Goal: Transaction & Acquisition: Book appointment/travel/reservation

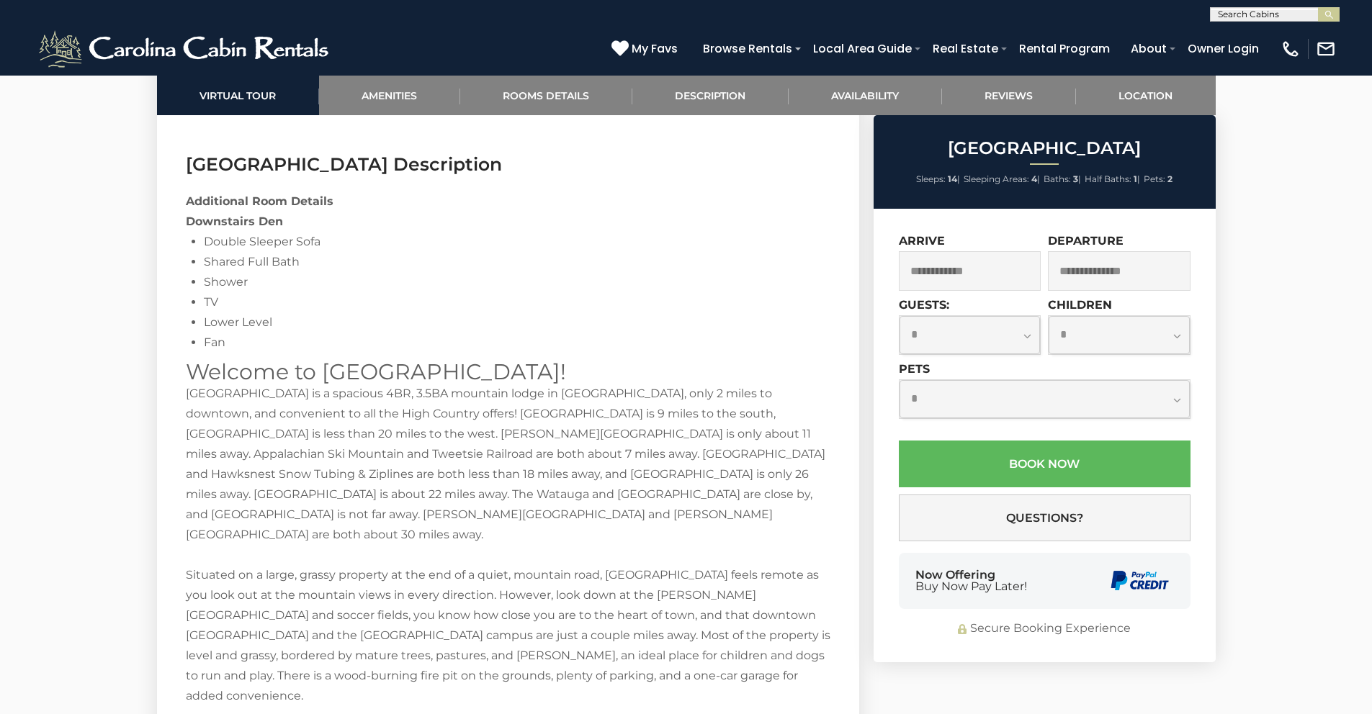
scroll to position [1, 0]
click at [1235, 14] on input "text" at bounding box center [1273, 16] width 126 height 14
type input "****"
click at [1274, 35] on li "[PERSON_NAME] wha Vista" at bounding box center [1274, 40] width 128 height 26
click at [1318, 7] on button "submit" at bounding box center [1329, 14] width 22 height 14
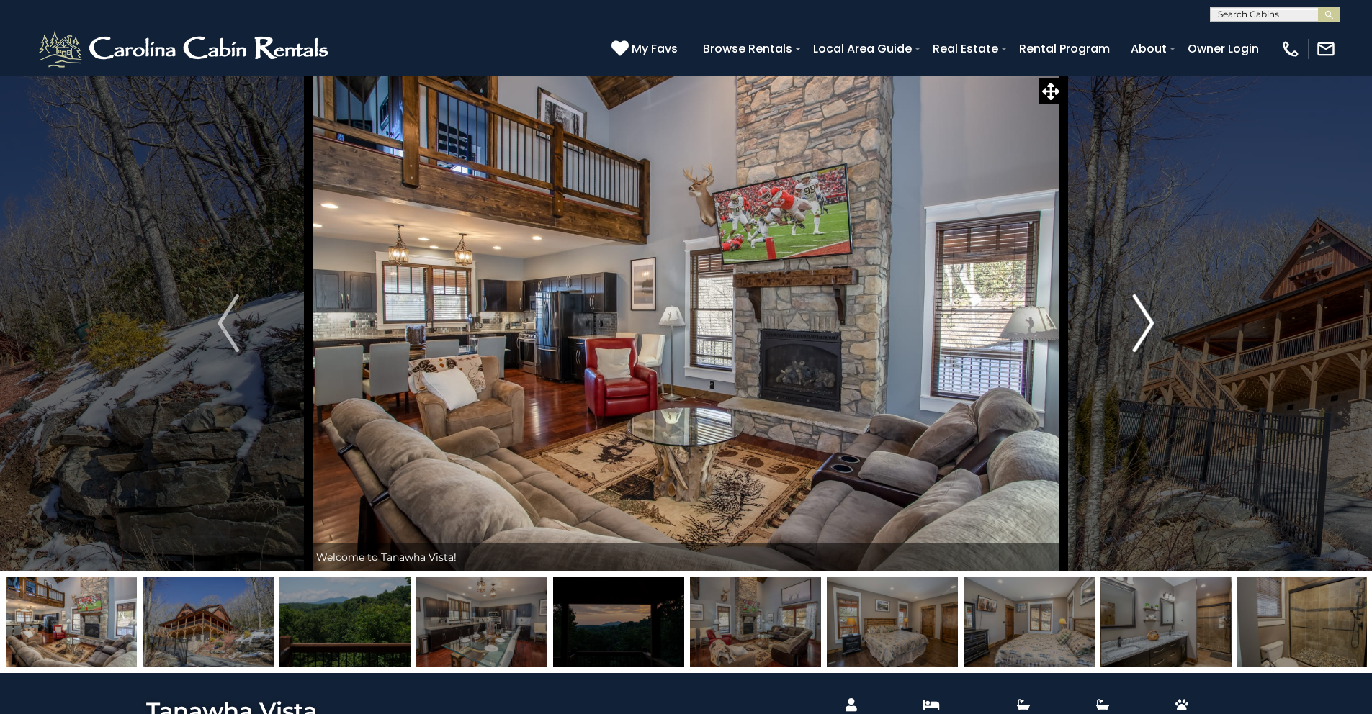
click at [1155, 322] on button "Next" at bounding box center [1143, 323] width 161 height 497
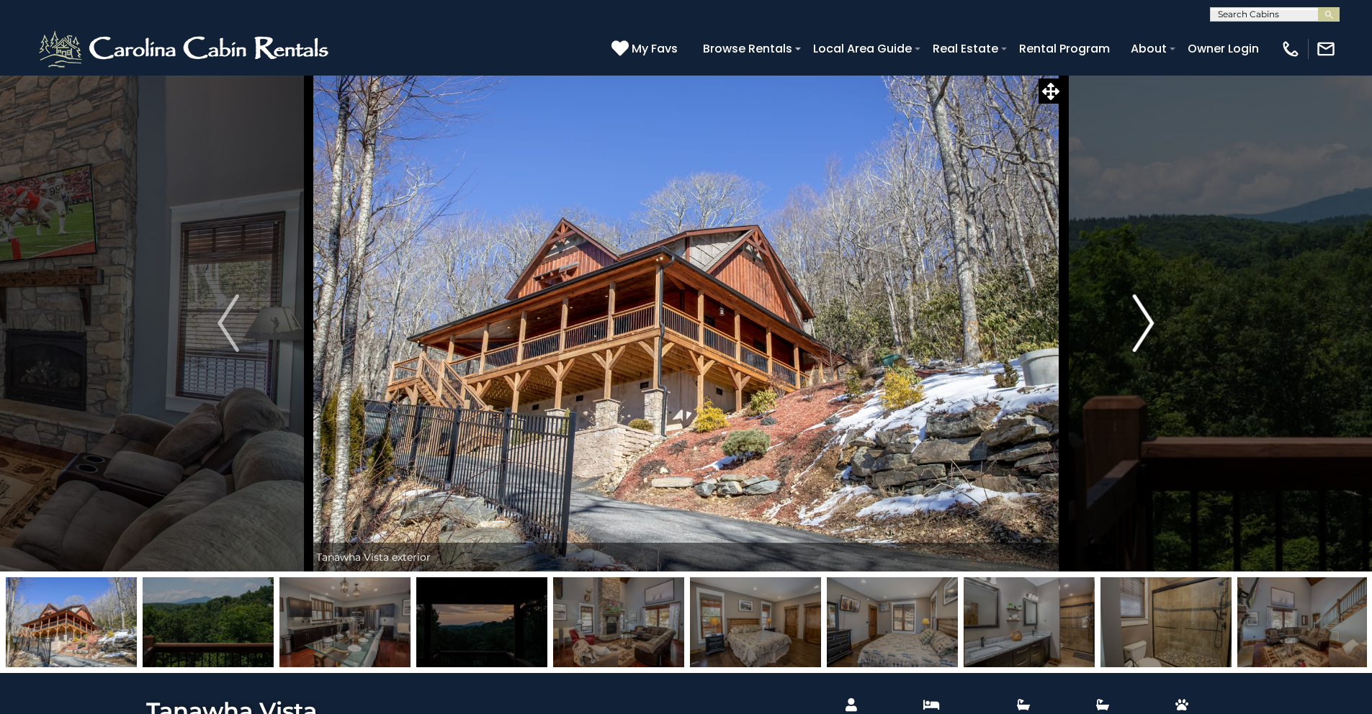
click at [1152, 320] on img "Next" at bounding box center [1144, 323] width 22 height 58
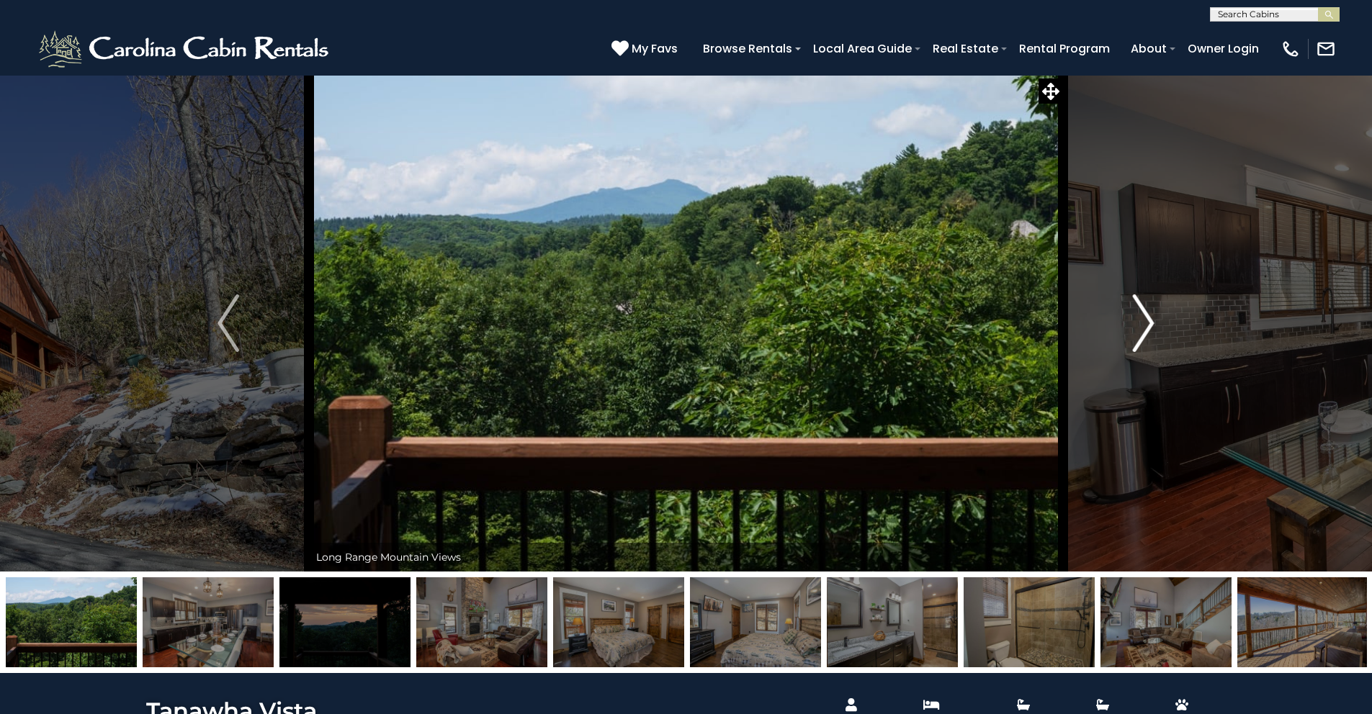
click at [1152, 320] on img "Next" at bounding box center [1144, 323] width 22 height 58
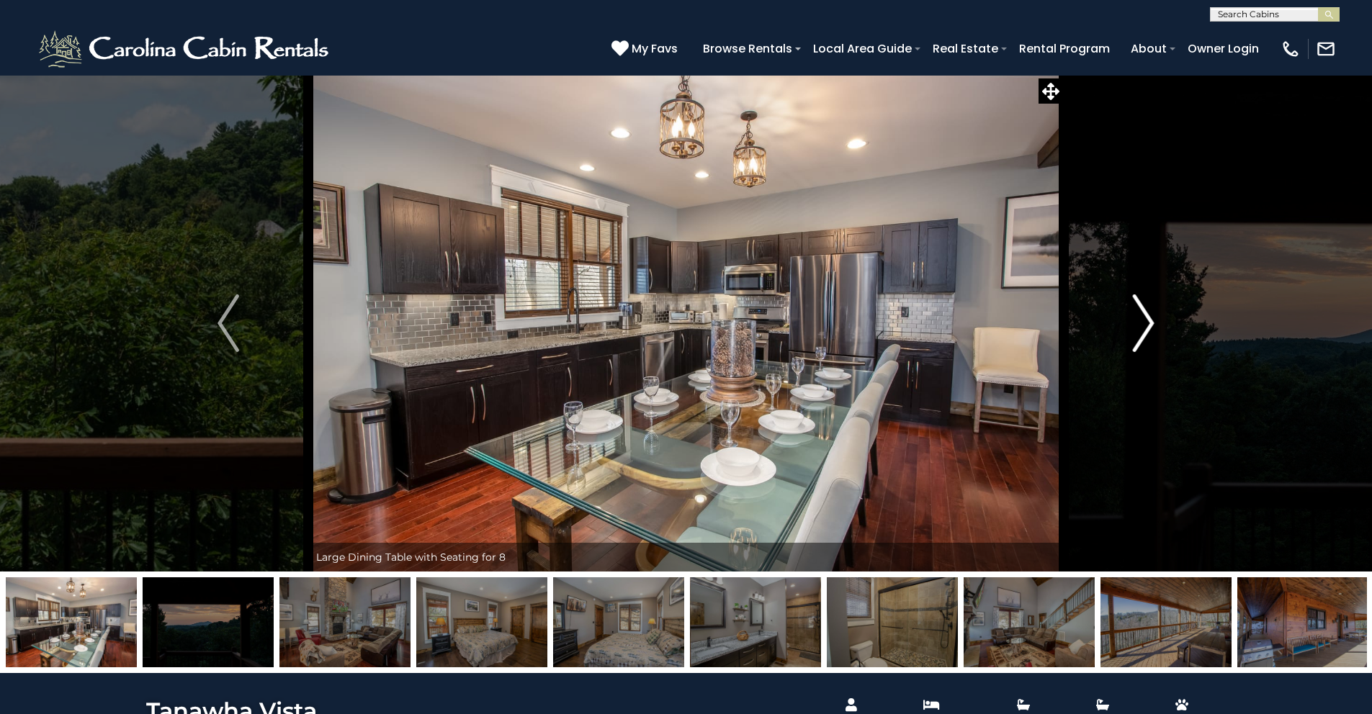
click at [1152, 320] on img "Next" at bounding box center [1144, 323] width 22 height 58
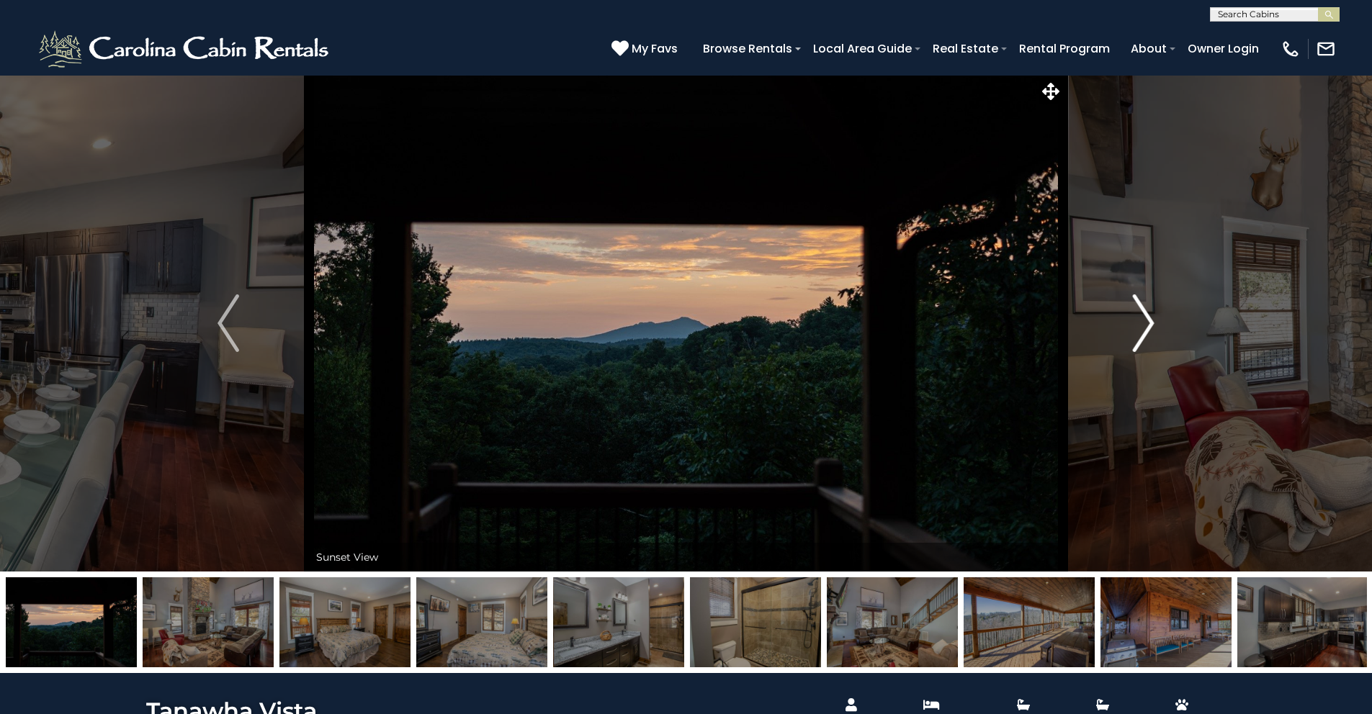
click at [1152, 320] on img "Next" at bounding box center [1144, 323] width 22 height 58
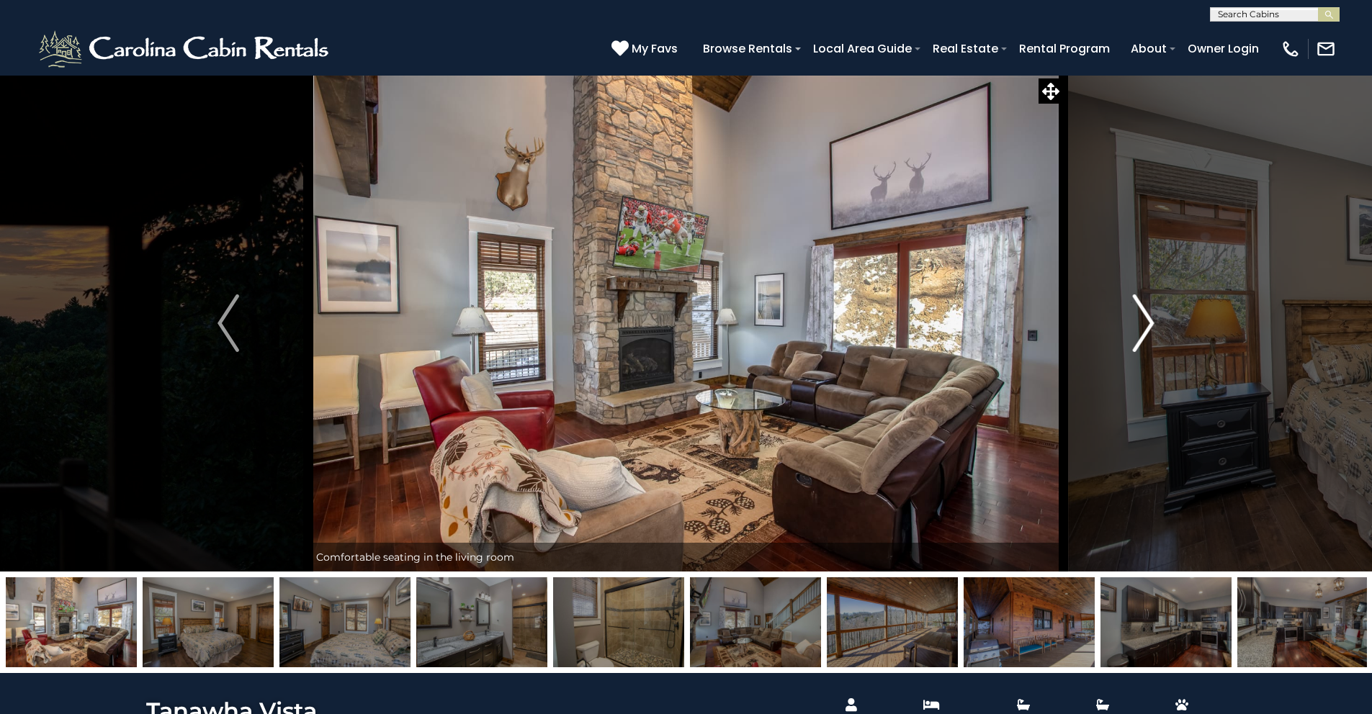
click at [1152, 320] on img "Next" at bounding box center [1144, 323] width 22 height 58
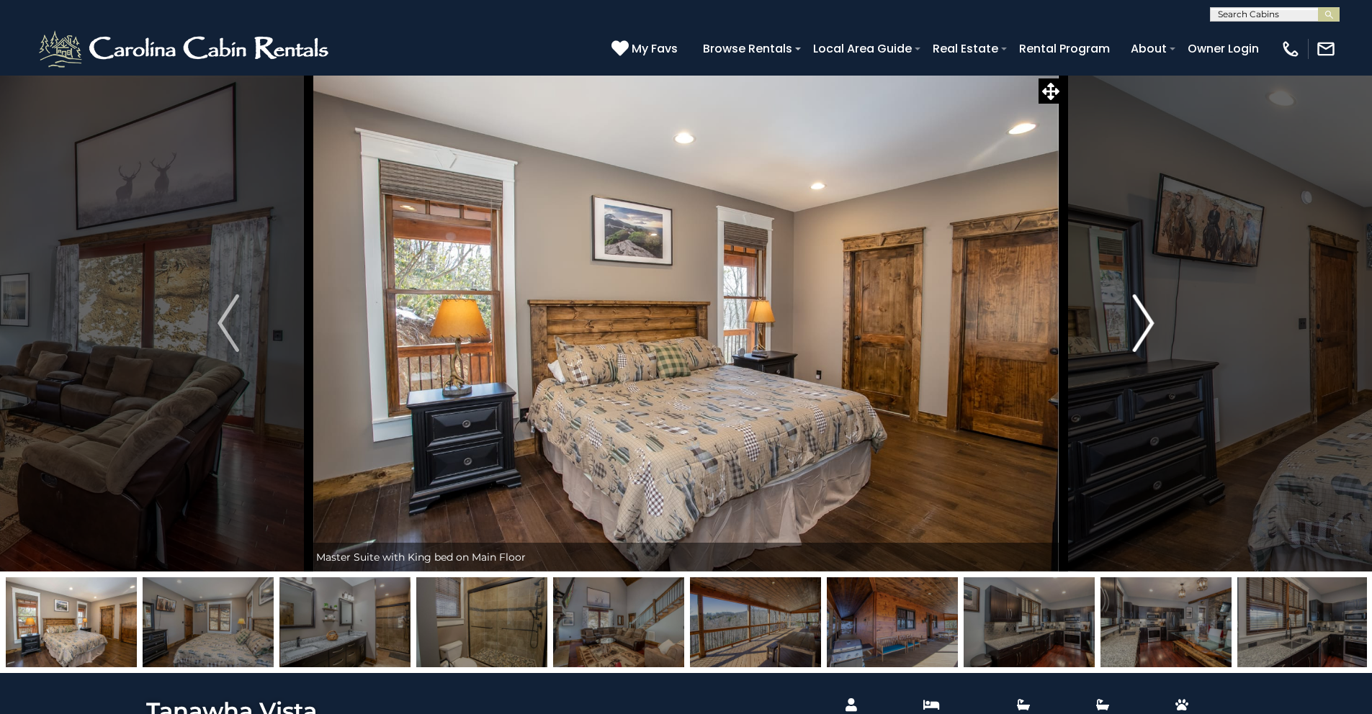
click at [1152, 320] on img "Next" at bounding box center [1144, 323] width 22 height 58
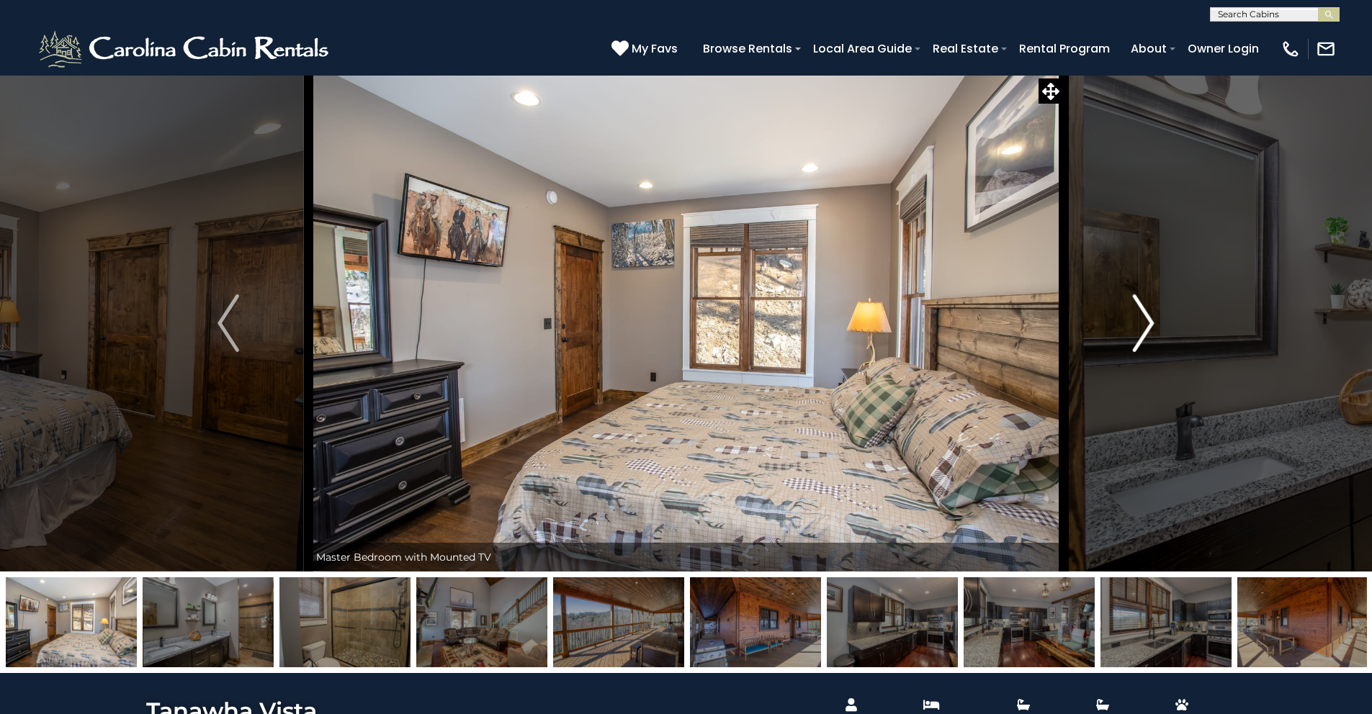
click at [1152, 320] on img "Next" at bounding box center [1144, 323] width 22 height 58
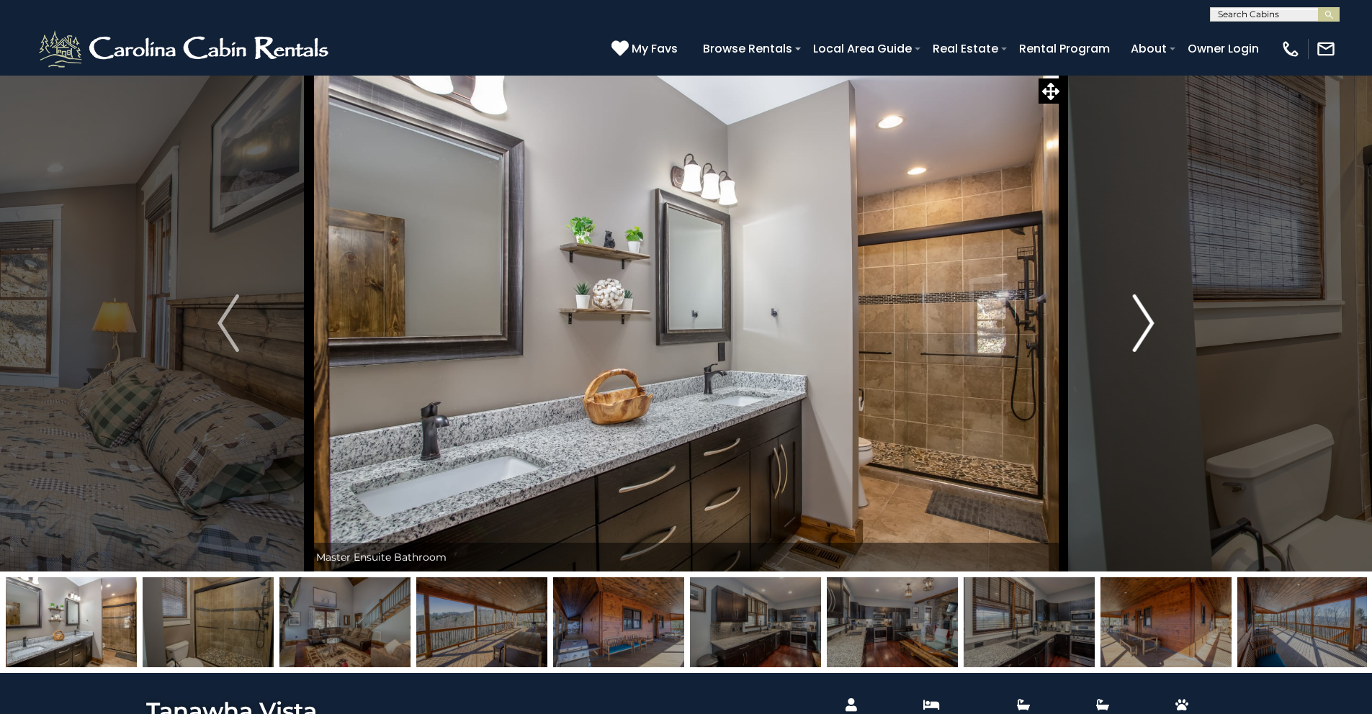
click at [1152, 320] on img "Next" at bounding box center [1144, 323] width 22 height 58
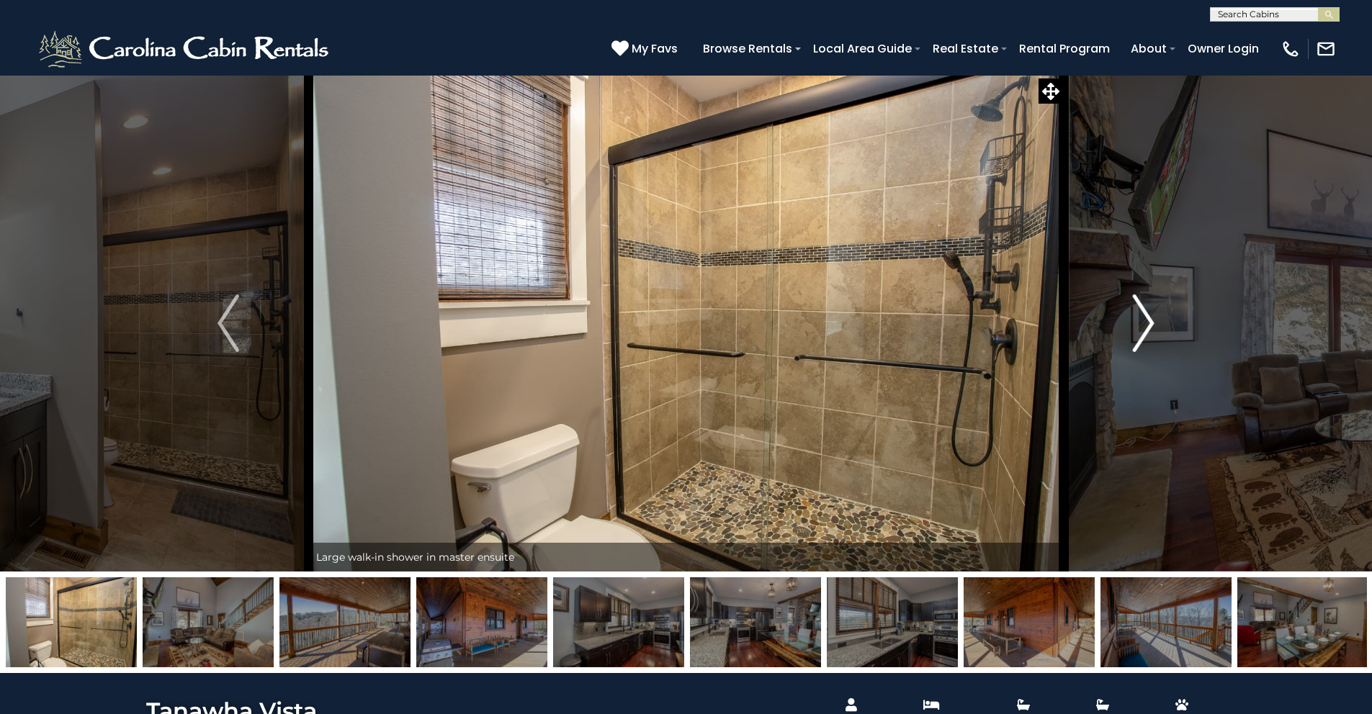
click at [1152, 320] on img "Next" at bounding box center [1144, 323] width 22 height 58
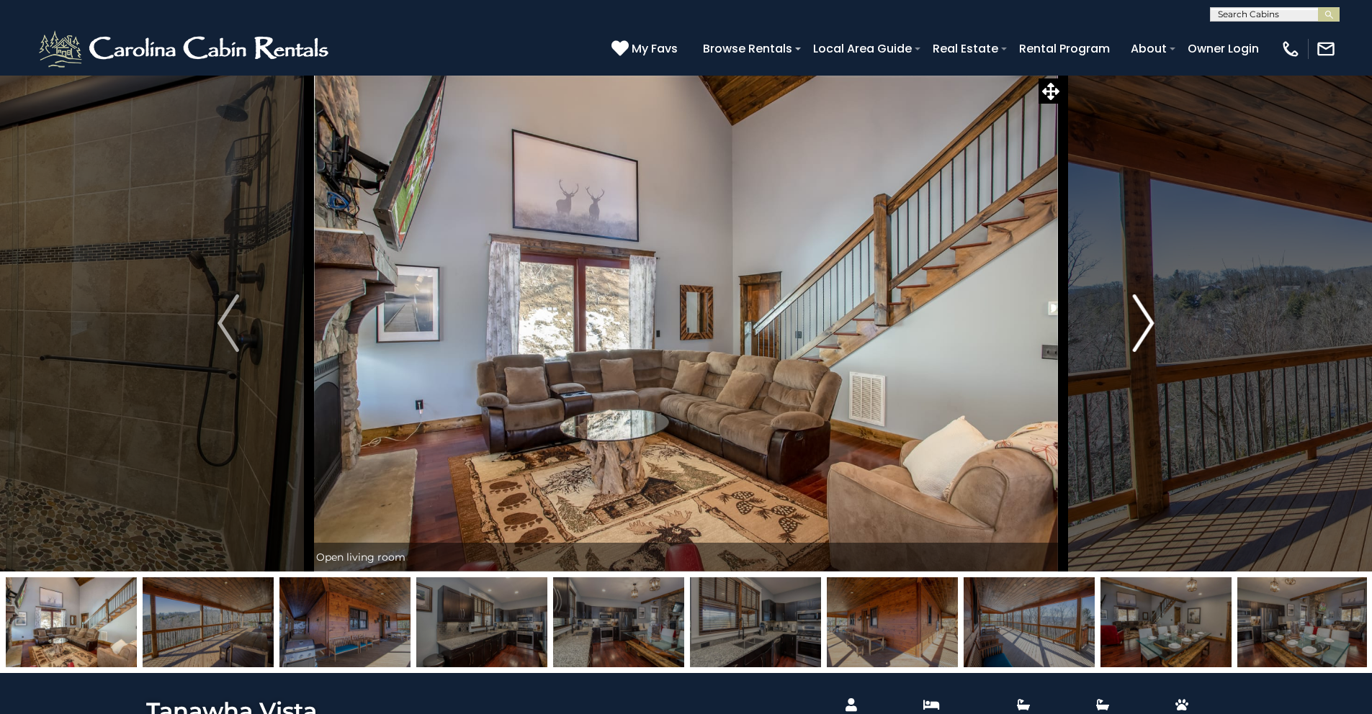
click at [1152, 320] on img "Next" at bounding box center [1144, 323] width 22 height 58
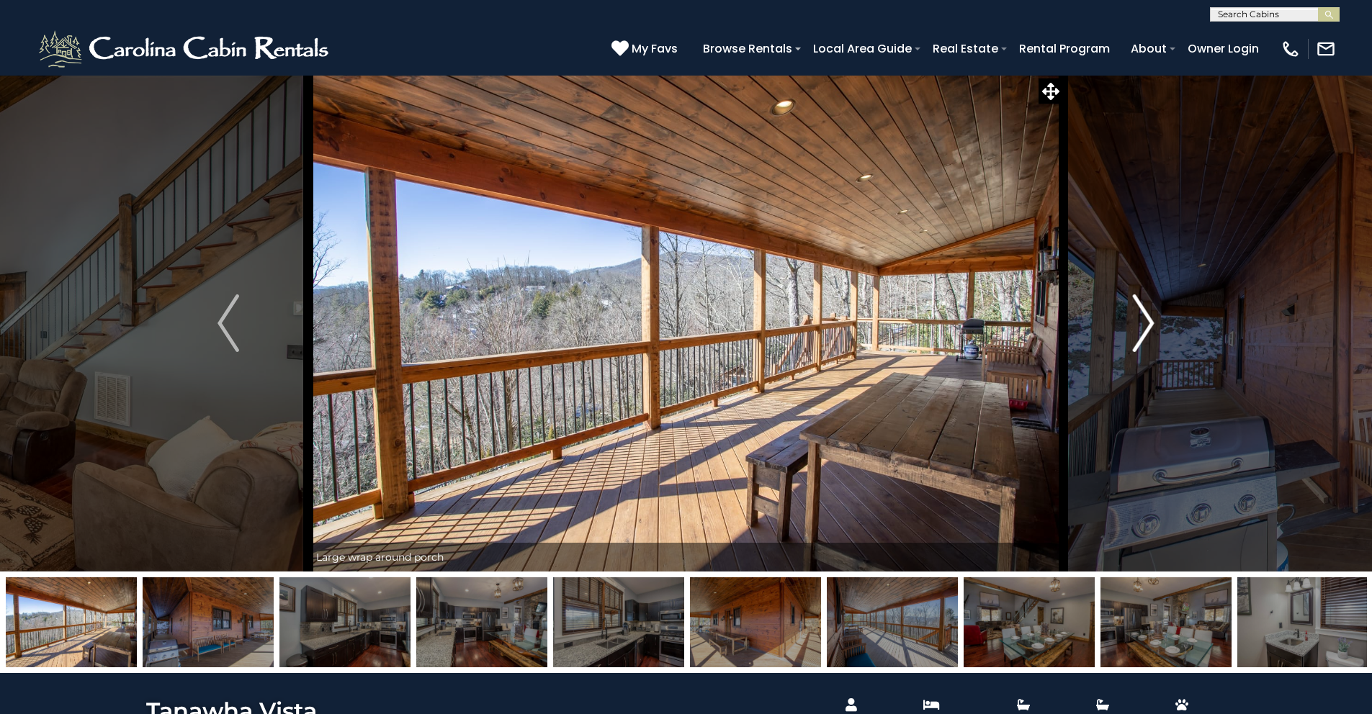
click at [1152, 320] on img "Next" at bounding box center [1144, 323] width 22 height 58
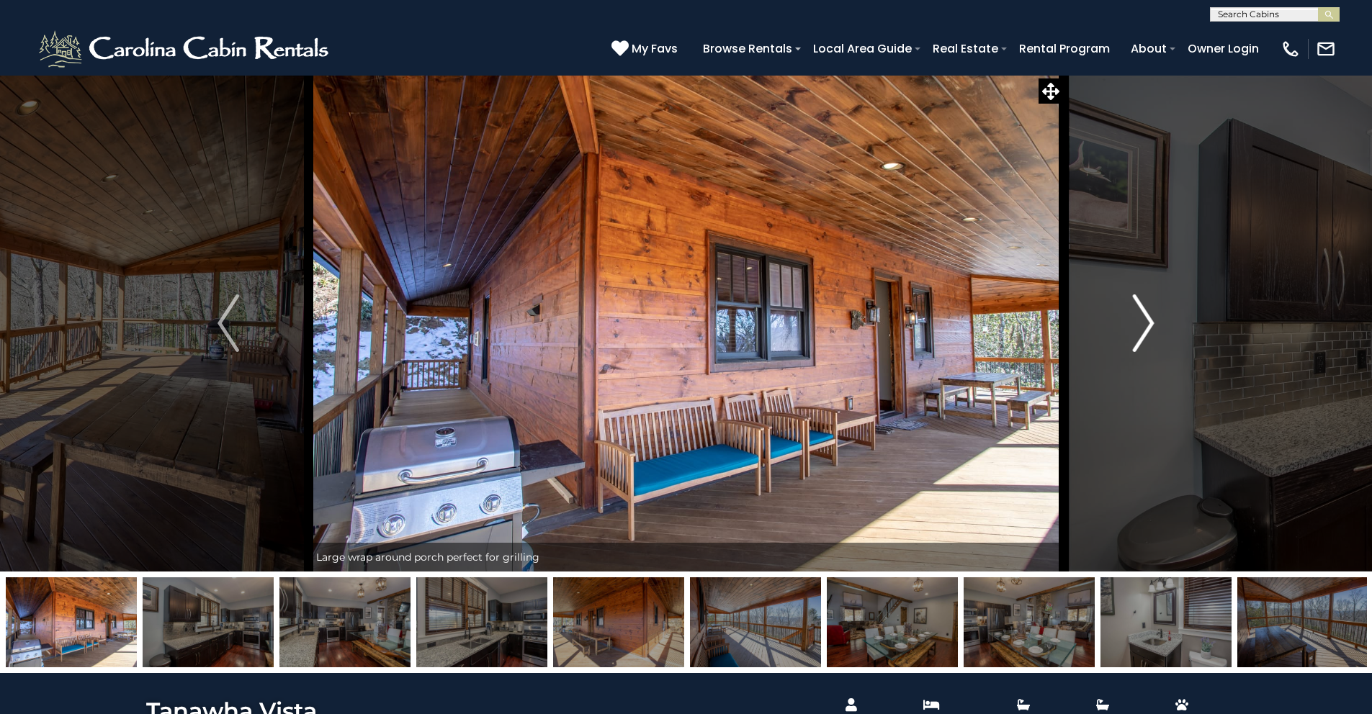
click at [1152, 320] on img "Next" at bounding box center [1144, 323] width 22 height 58
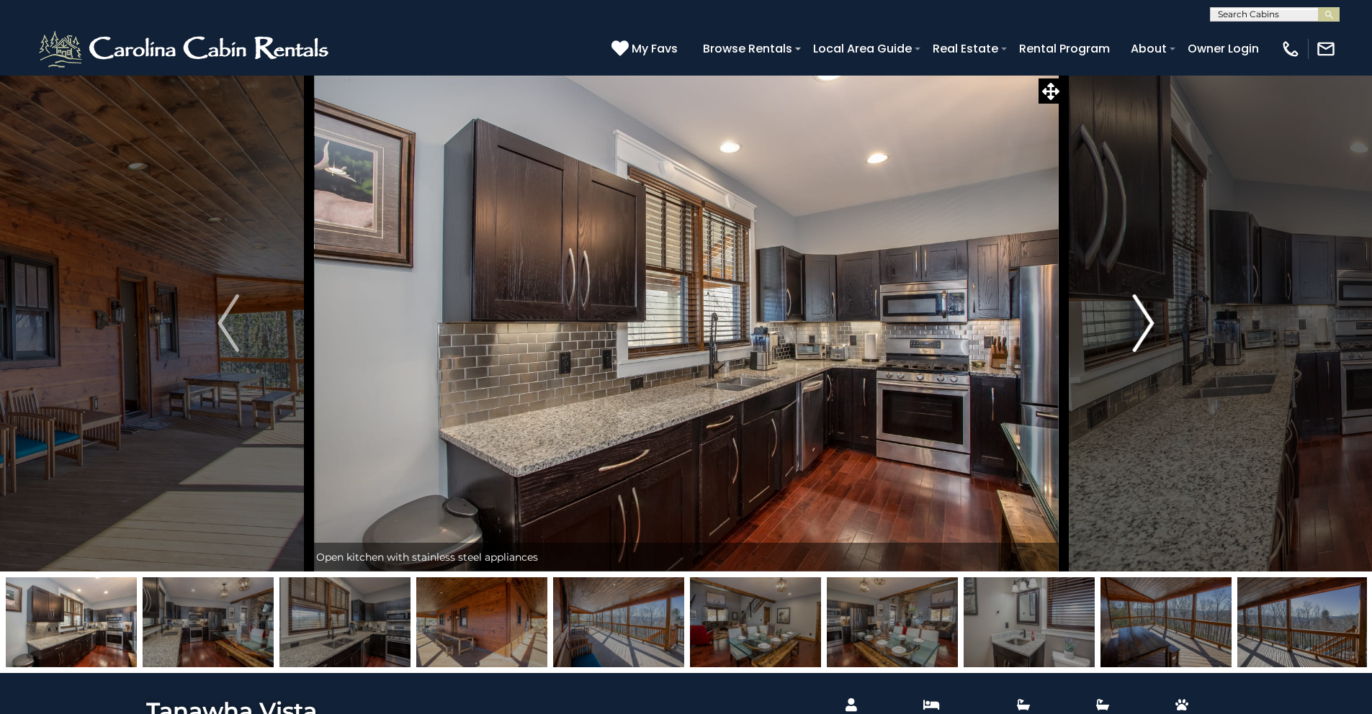
click at [1152, 320] on img "Next" at bounding box center [1144, 323] width 22 height 58
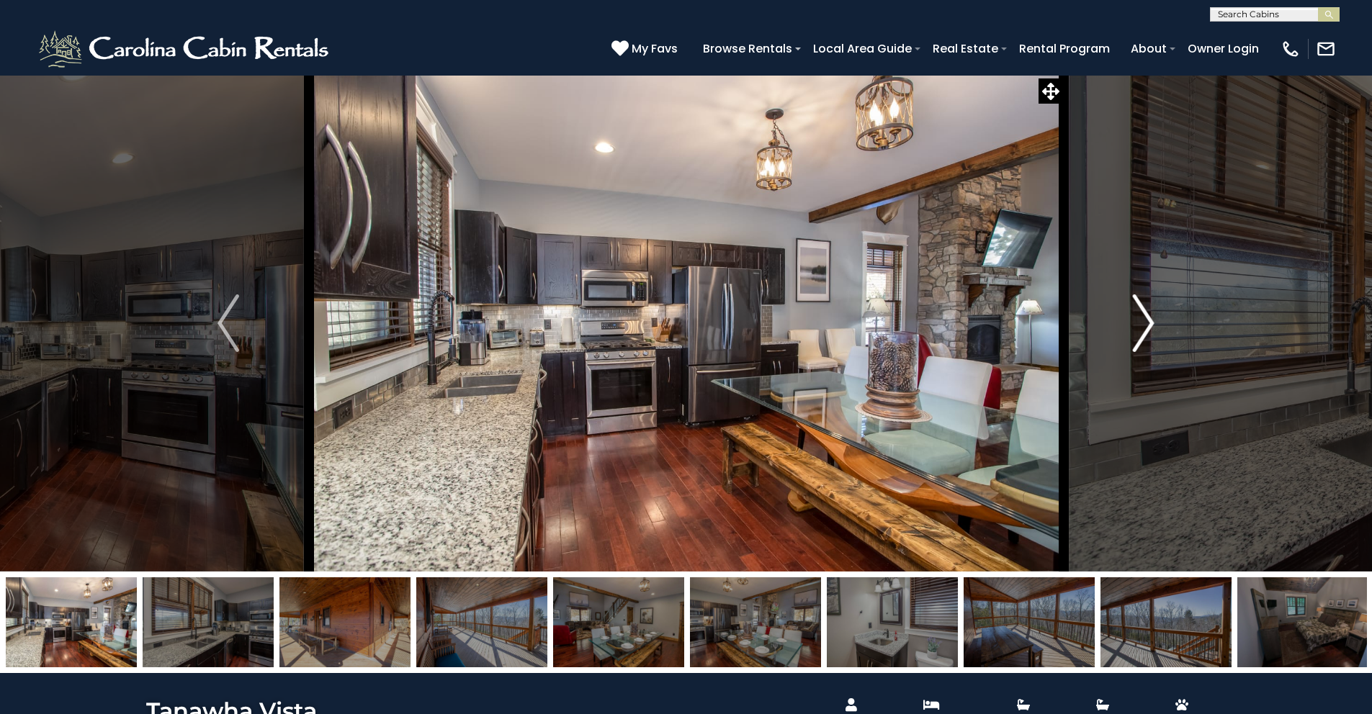
click at [1152, 320] on img "Next" at bounding box center [1144, 323] width 22 height 58
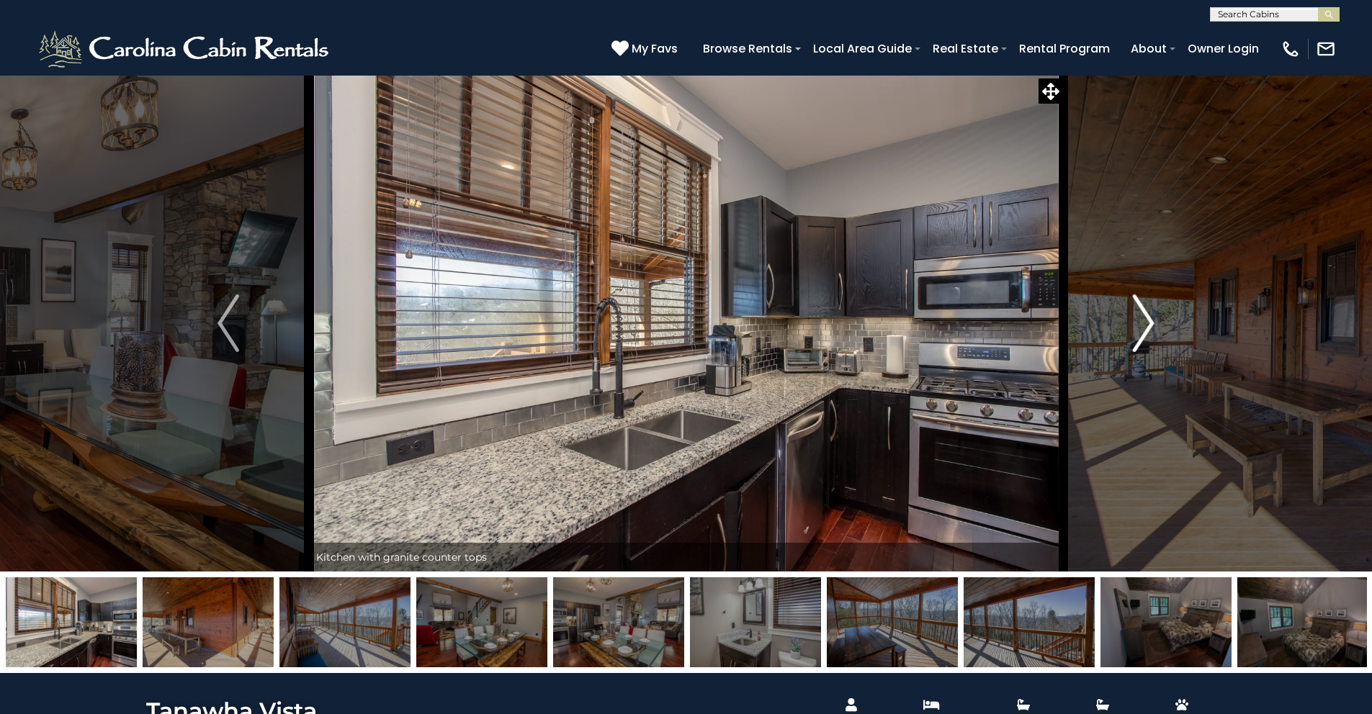
click at [1152, 320] on img "Next" at bounding box center [1144, 323] width 22 height 58
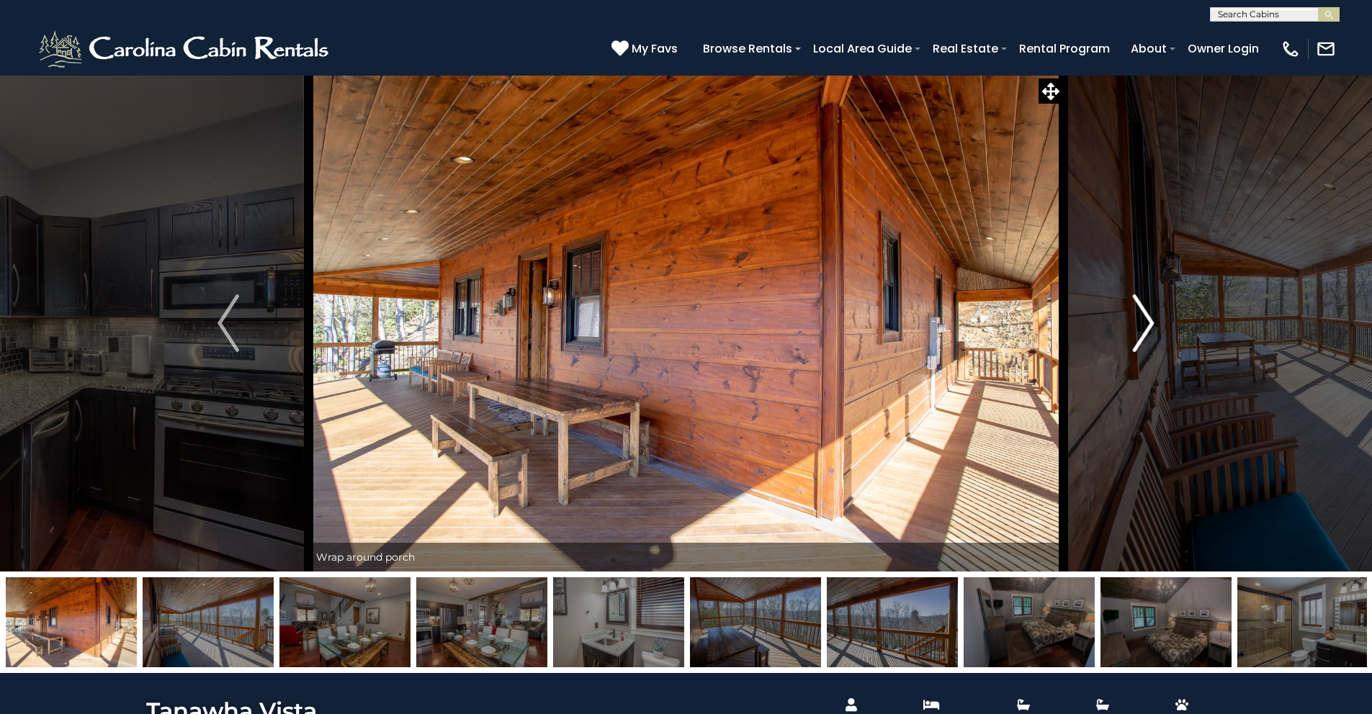
click at [1152, 320] on img "Next" at bounding box center [1144, 323] width 22 height 58
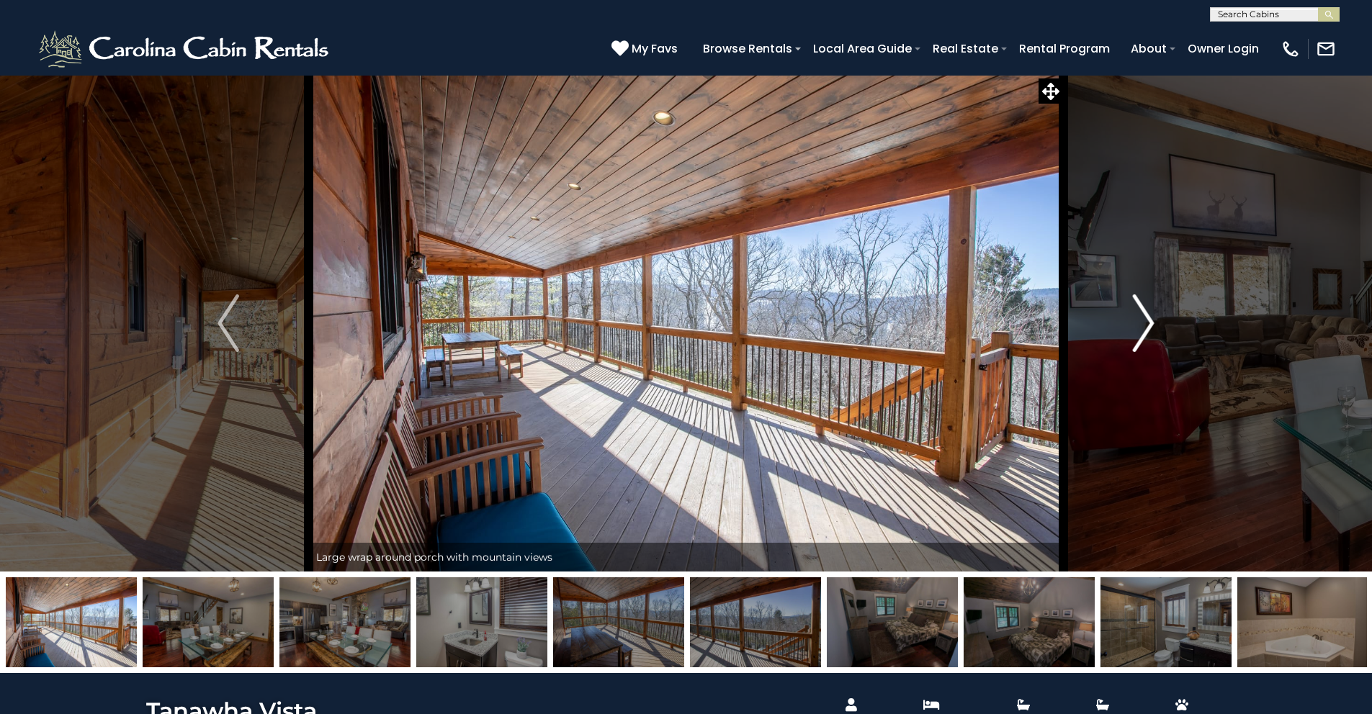
click at [1152, 320] on img "Next" at bounding box center [1144, 323] width 22 height 58
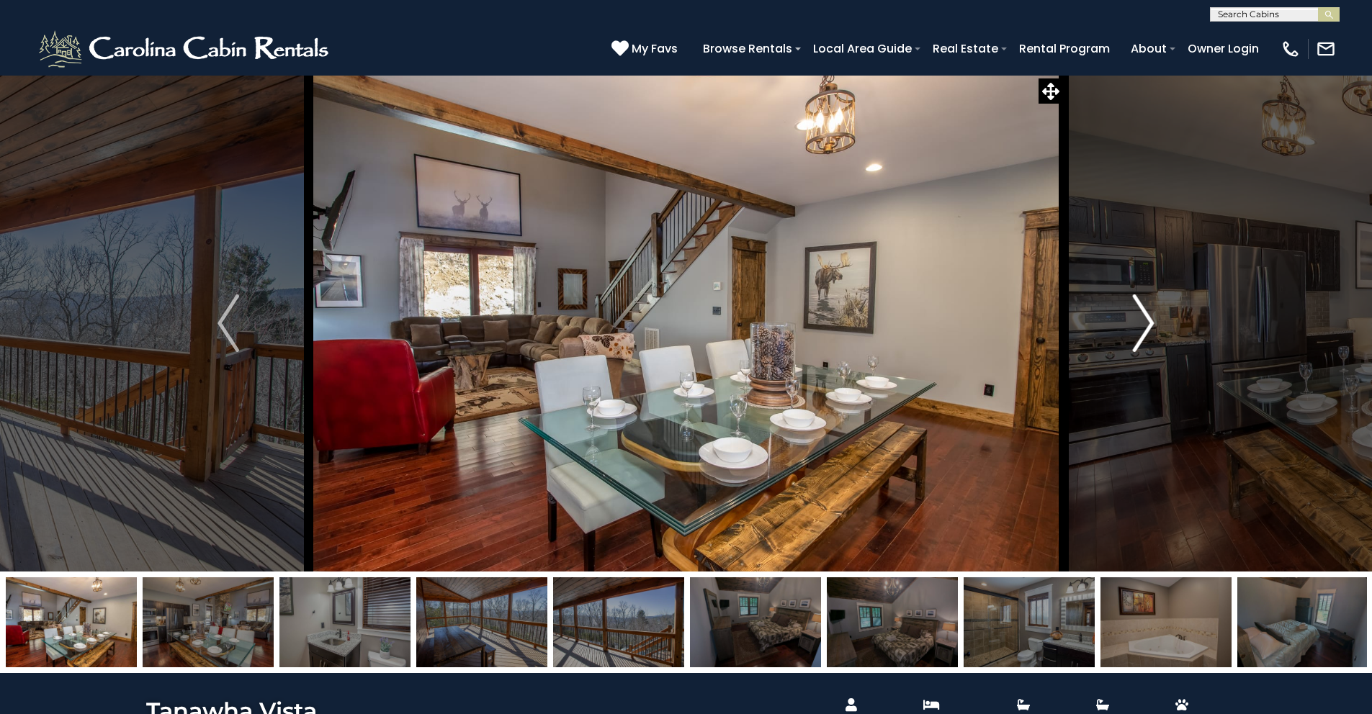
click at [1152, 320] on img "Next" at bounding box center [1144, 323] width 22 height 58
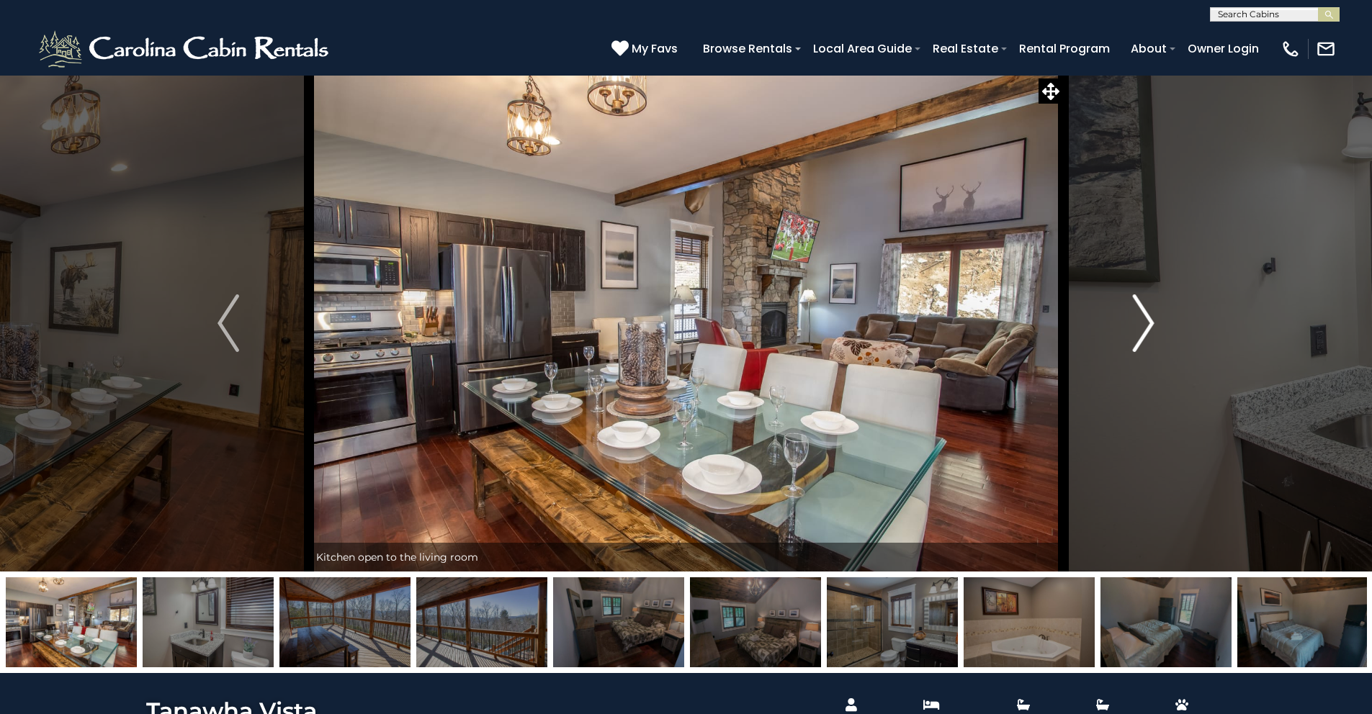
click at [1152, 320] on img "Next" at bounding box center [1144, 323] width 22 height 58
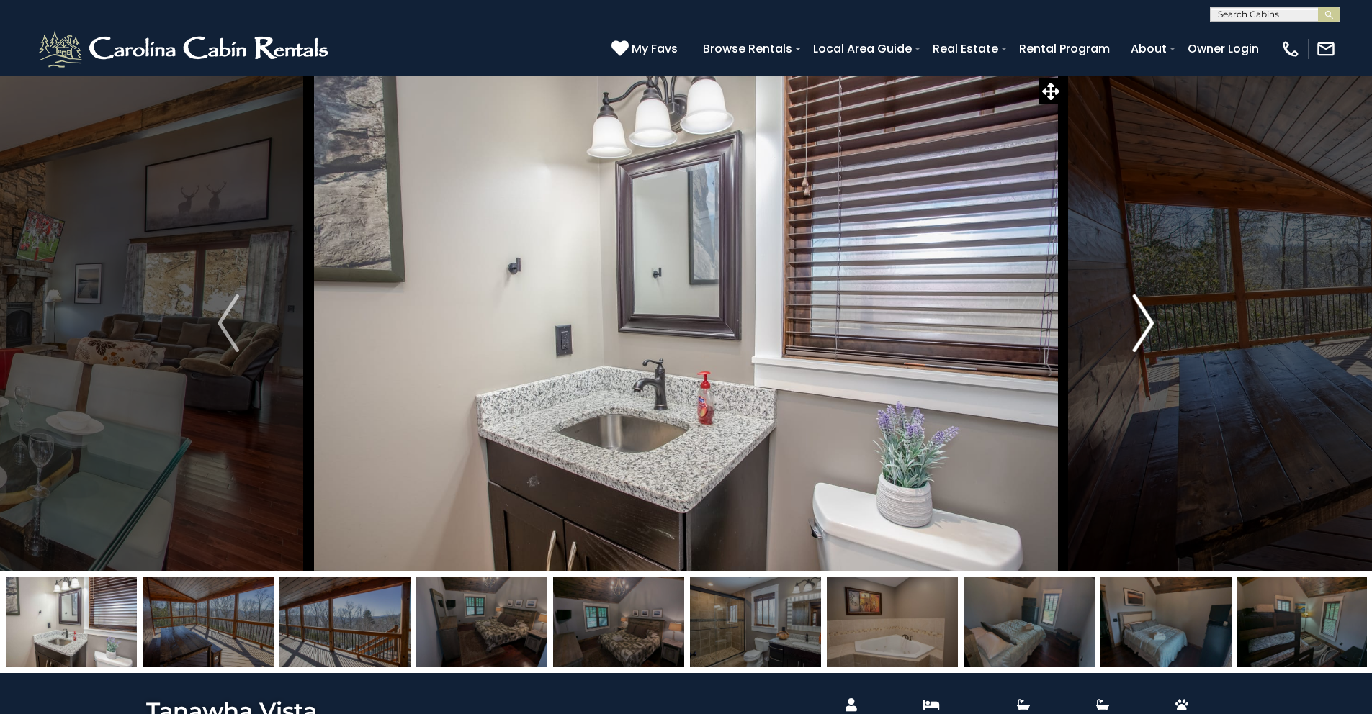
click at [1152, 320] on img "Next" at bounding box center [1144, 323] width 22 height 58
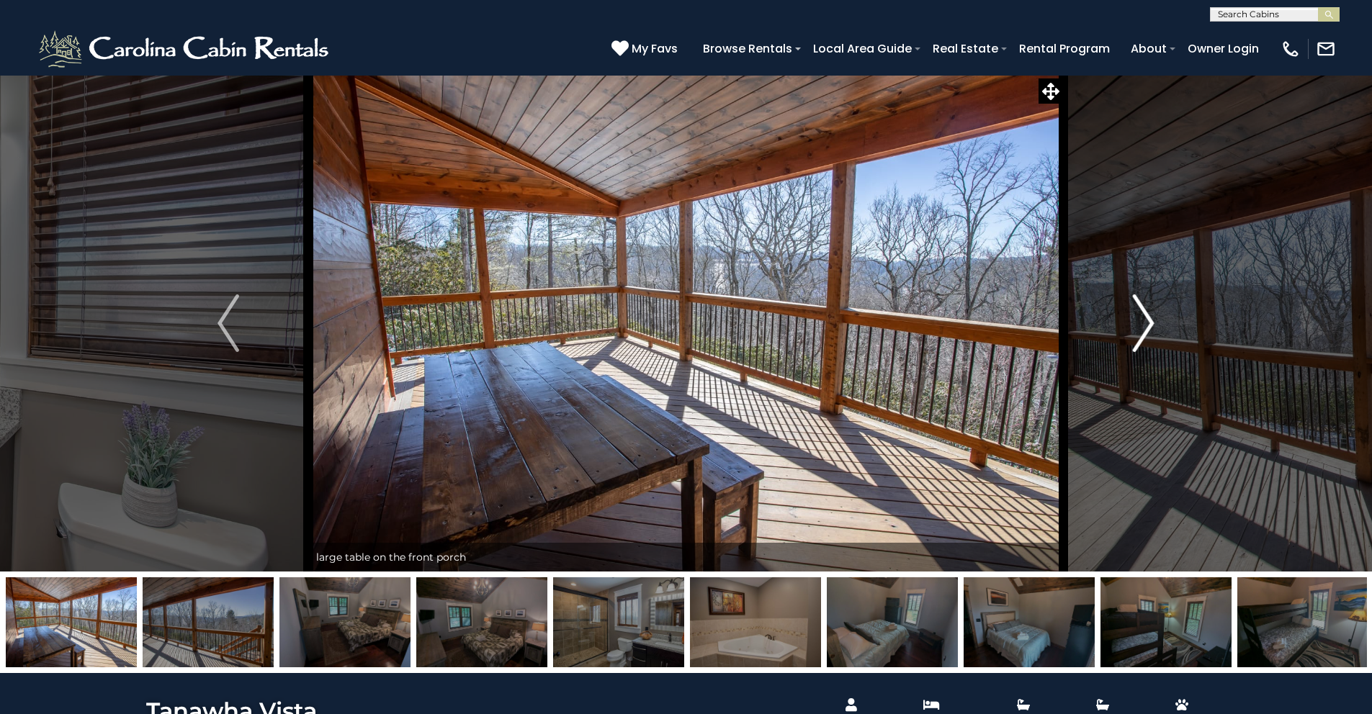
click at [1152, 320] on img "Next" at bounding box center [1144, 323] width 22 height 58
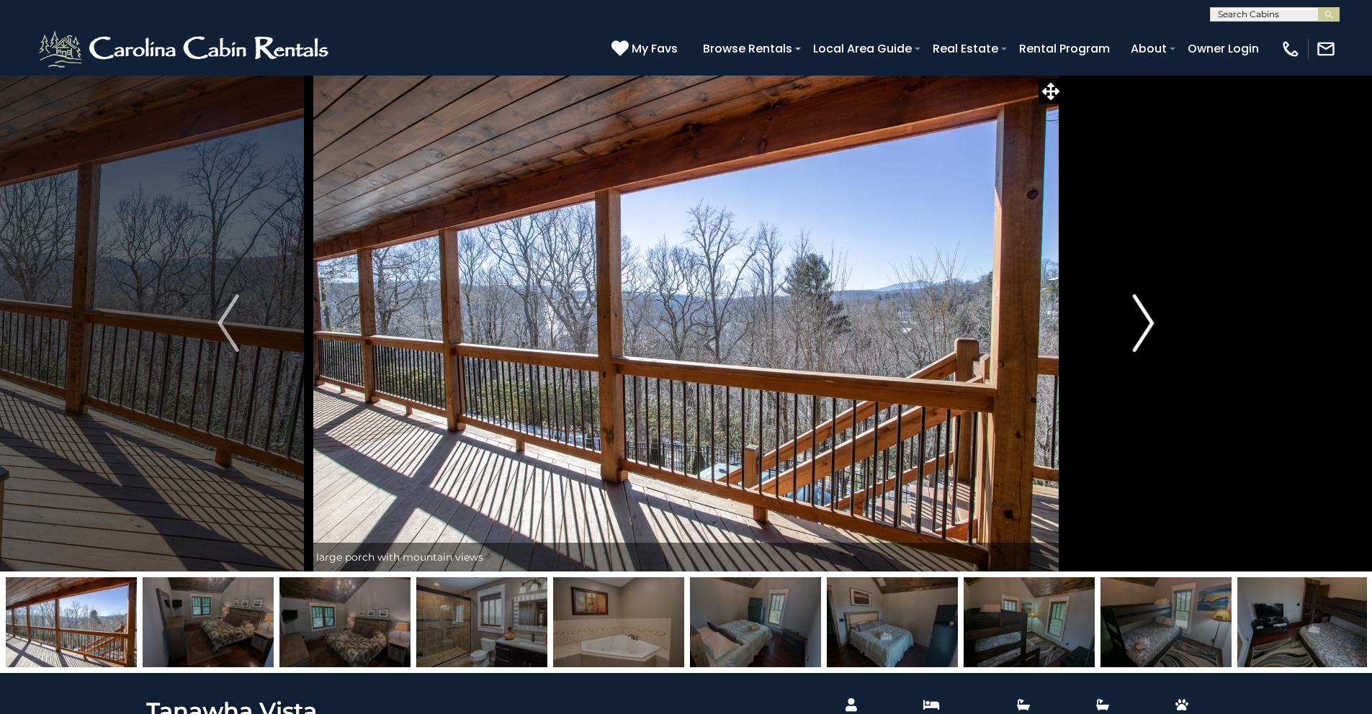
click at [1152, 320] on img "Next" at bounding box center [1144, 323] width 22 height 58
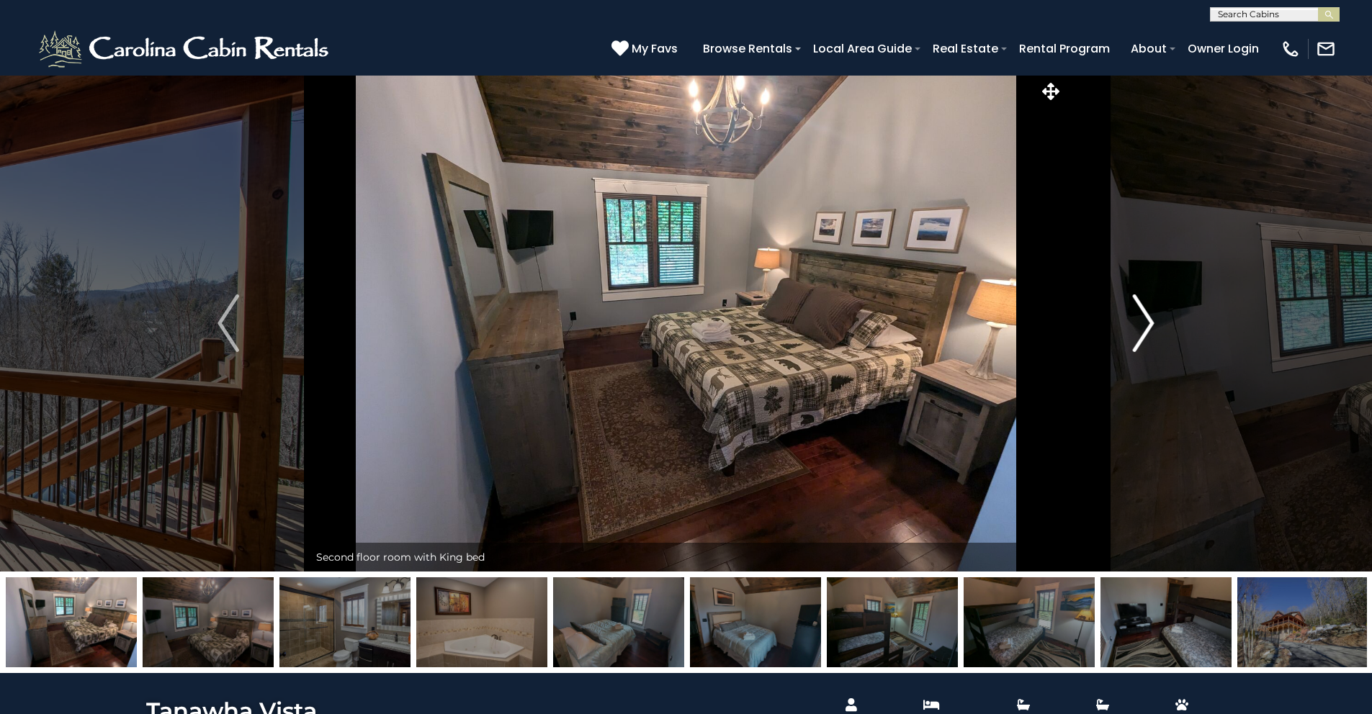
click at [1152, 320] on img "Next" at bounding box center [1144, 323] width 22 height 58
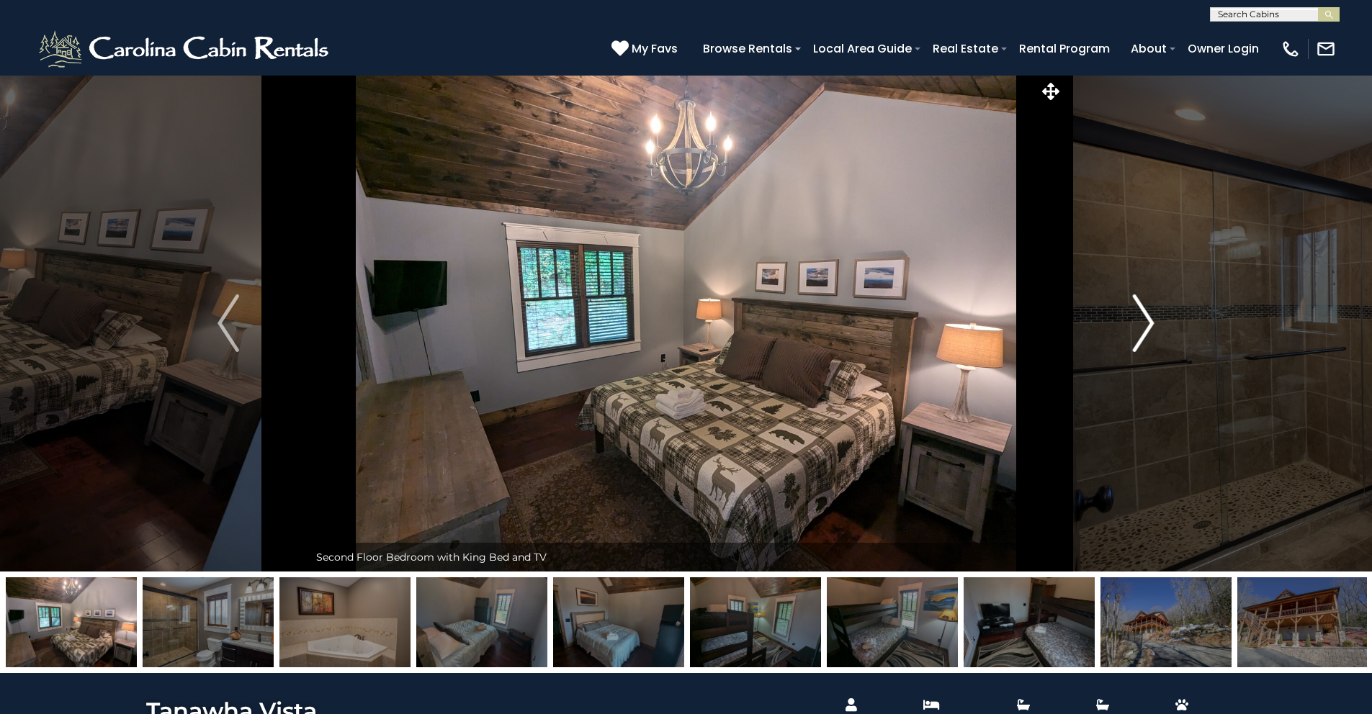
click at [1152, 320] on img "Next" at bounding box center [1144, 323] width 22 height 58
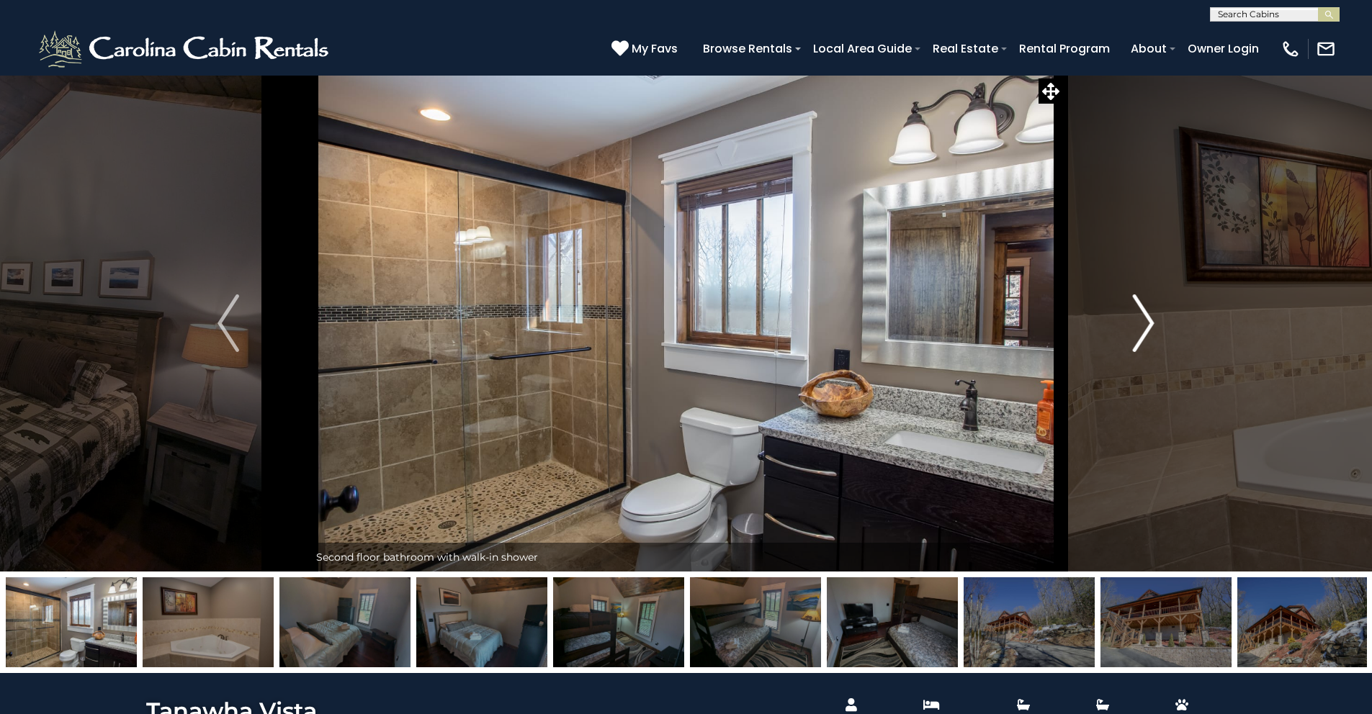
click at [1152, 320] on img "Next" at bounding box center [1144, 323] width 22 height 58
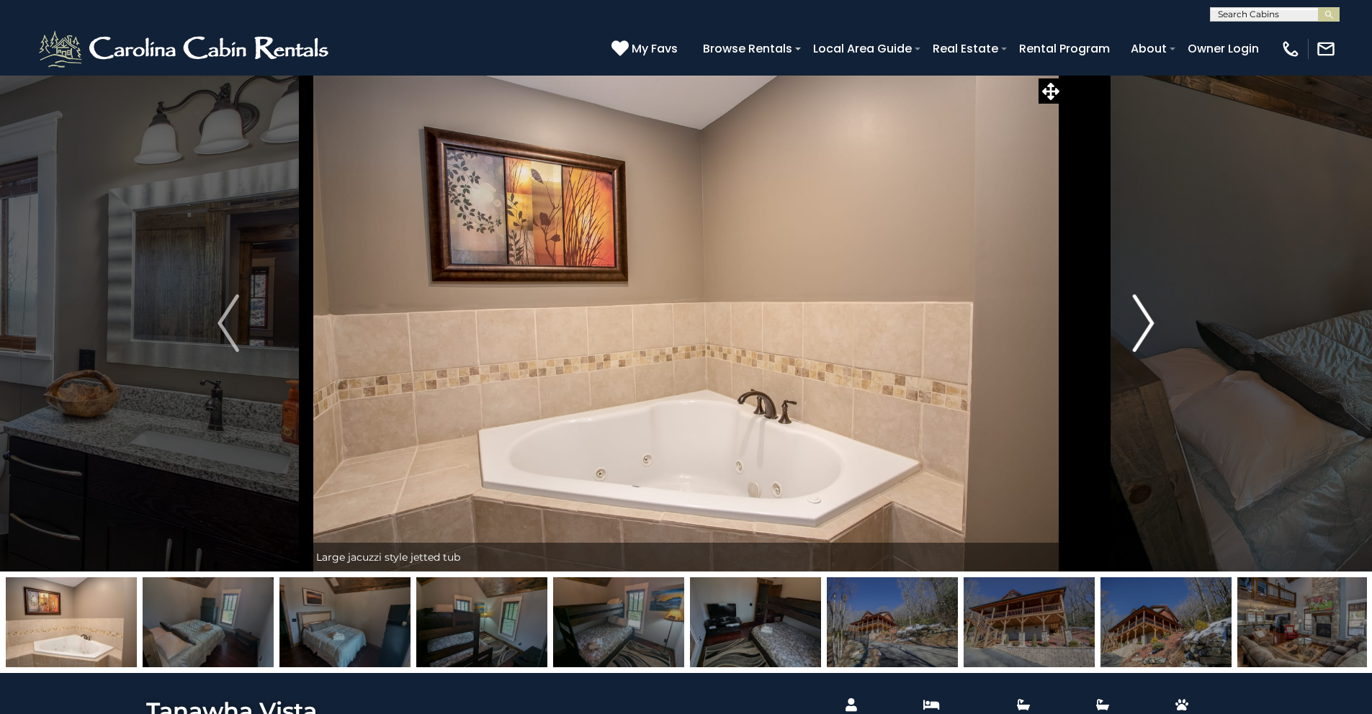
click at [1152, 320] on img "Next" at bounding box center [1144, 323] width 22 height 58
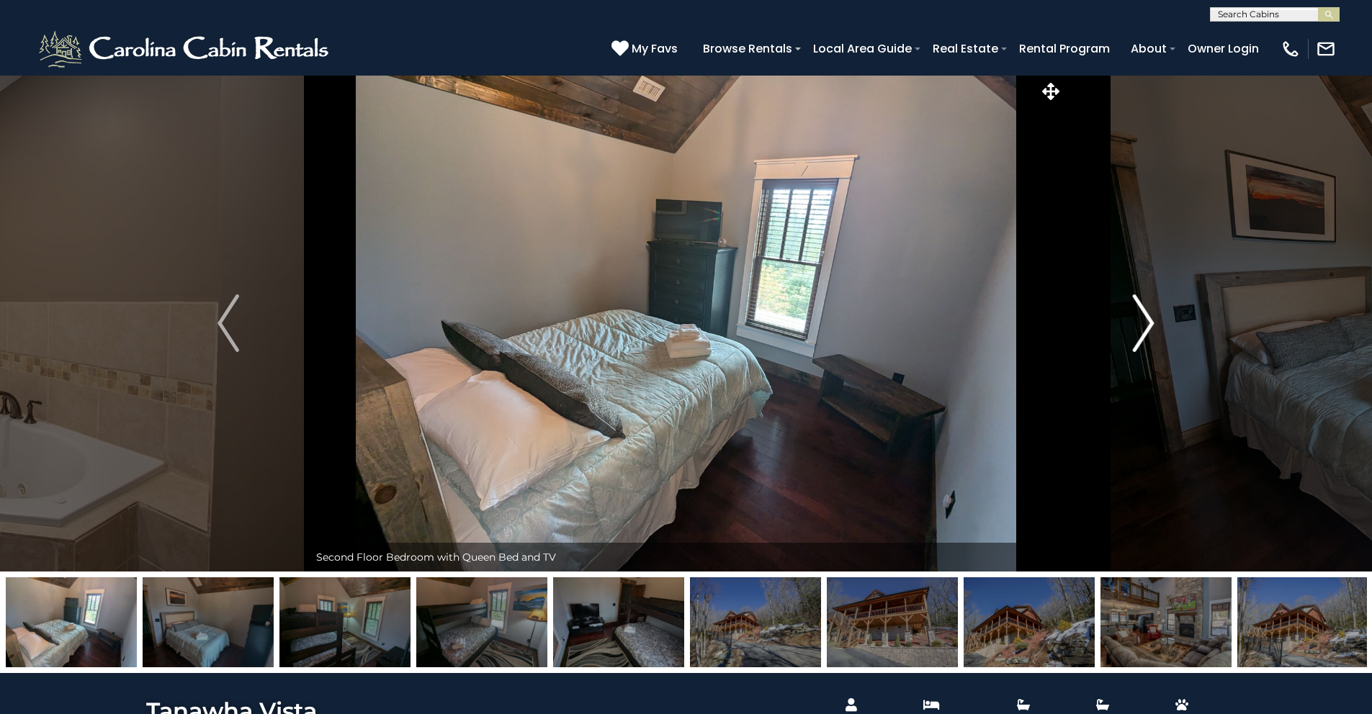
click at [1152, 320] on img "Next" at bounding box center [1144, 323] width 22 height 58
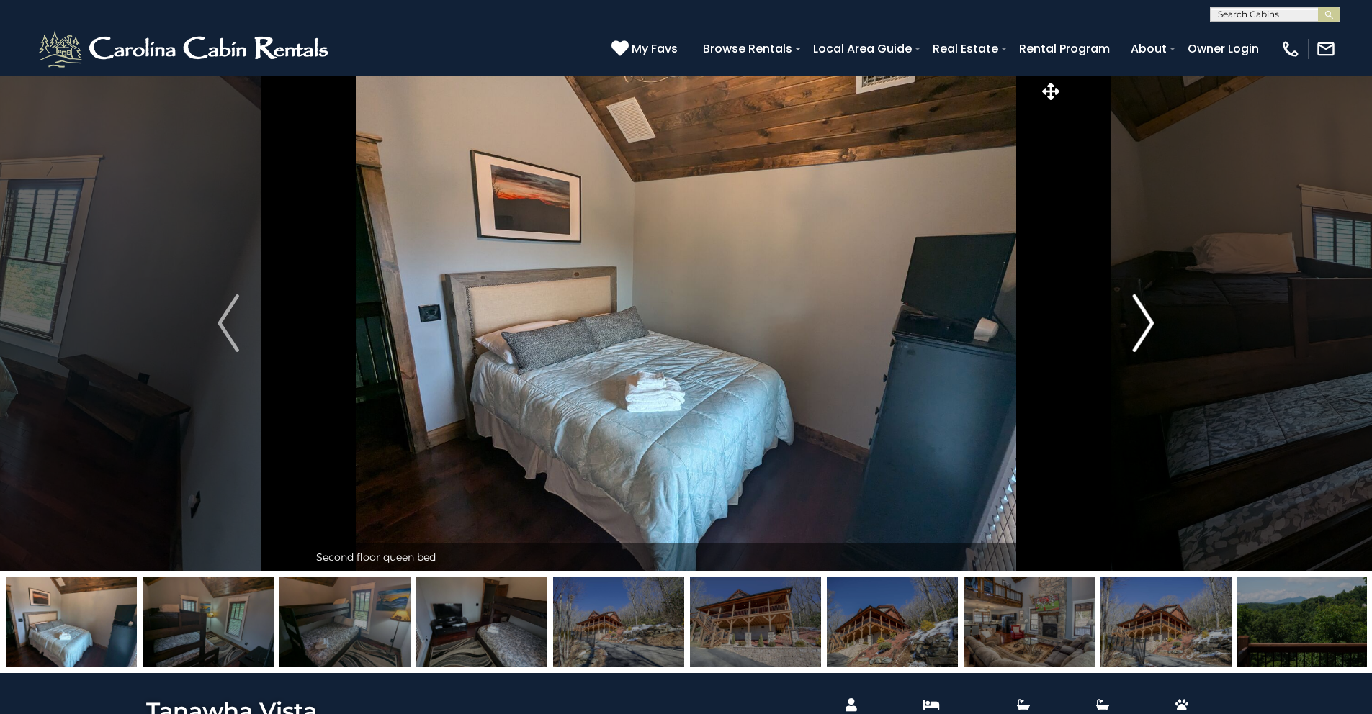
click at [1152, 320] on img "Next" at bounding box center [1144, 323] width 22 height 58
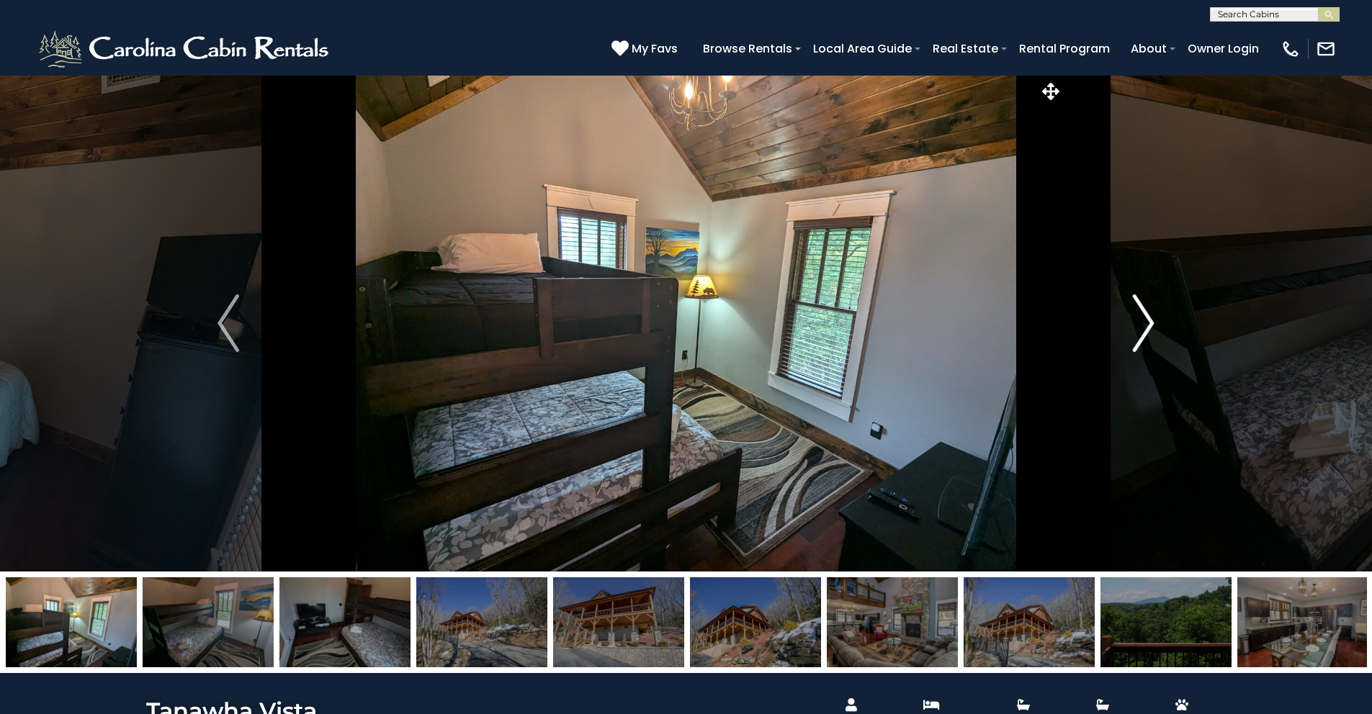
click at [1152, 320] on img "Next" at bounding box center [1144, 323] width 22 height 58
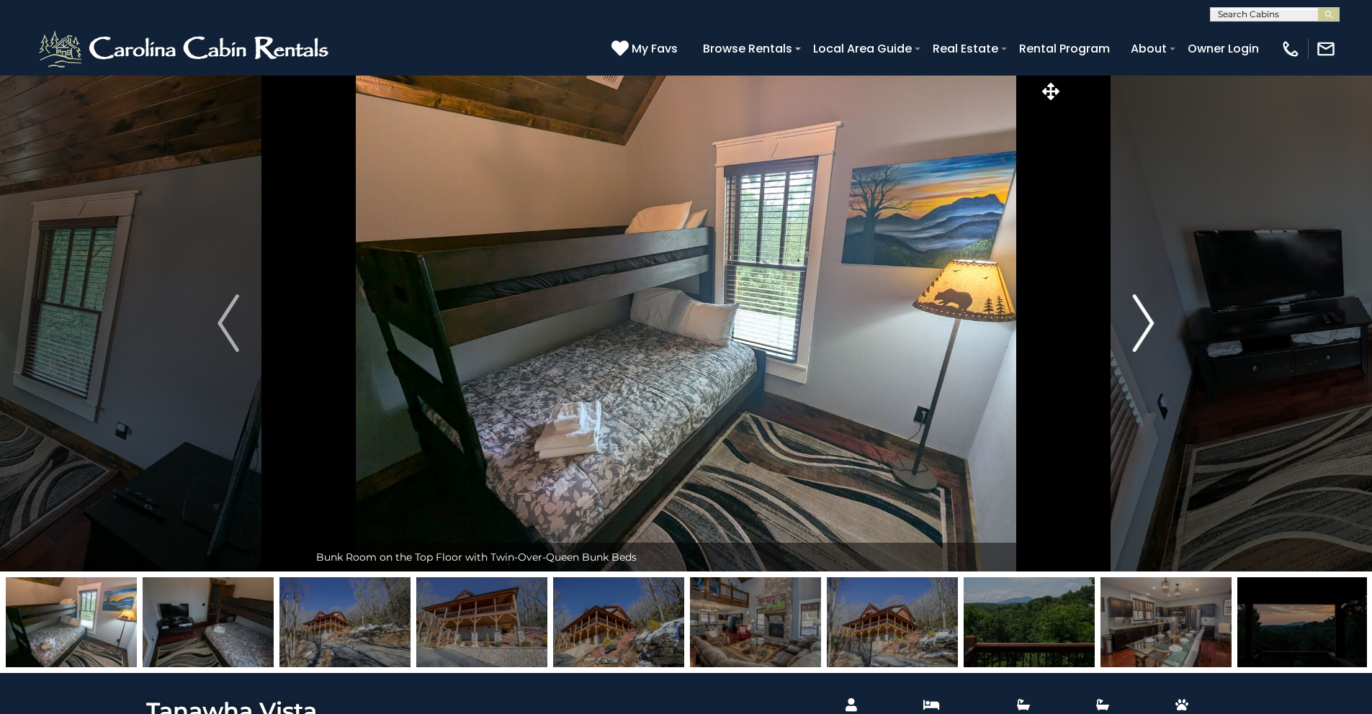
click at [1152, 320] on img "Next" at bounding box center [1144, 323] width 22 height 58
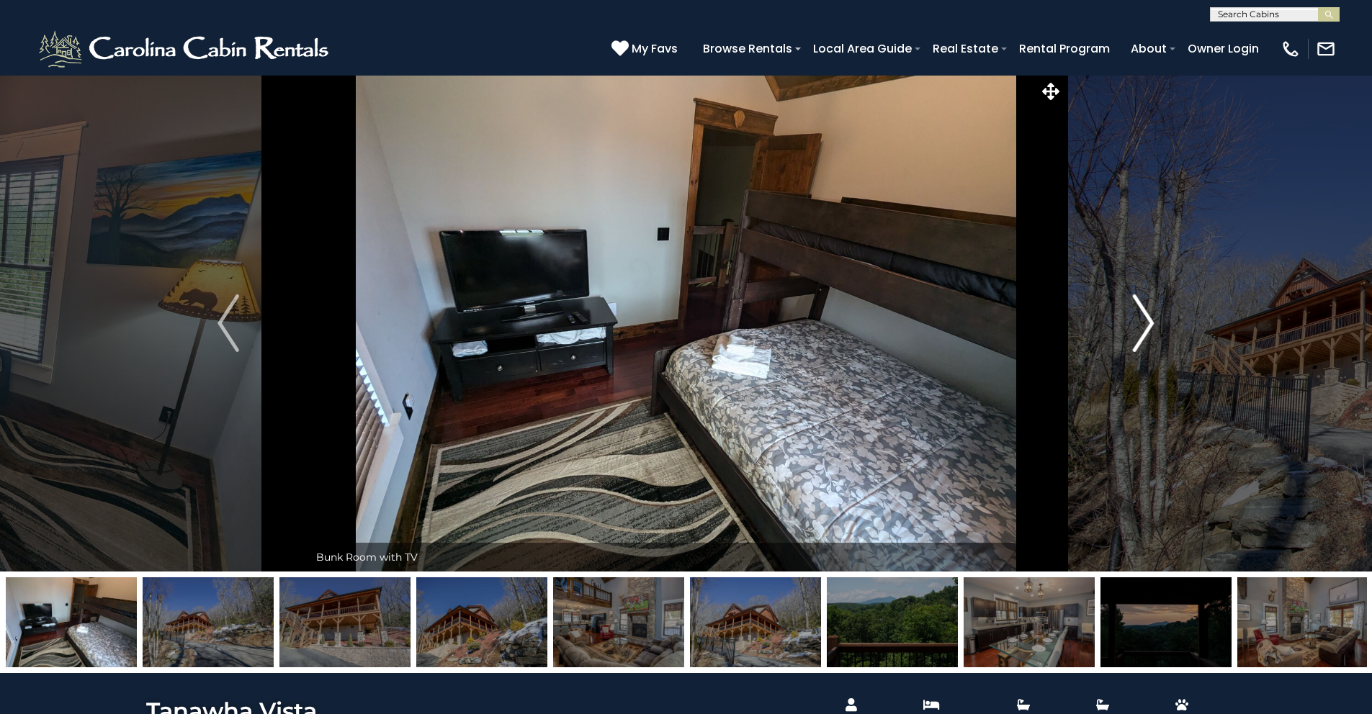
click at [1152, 320] on img "Next" at bounding box center [1144, 323] width 22 height 58
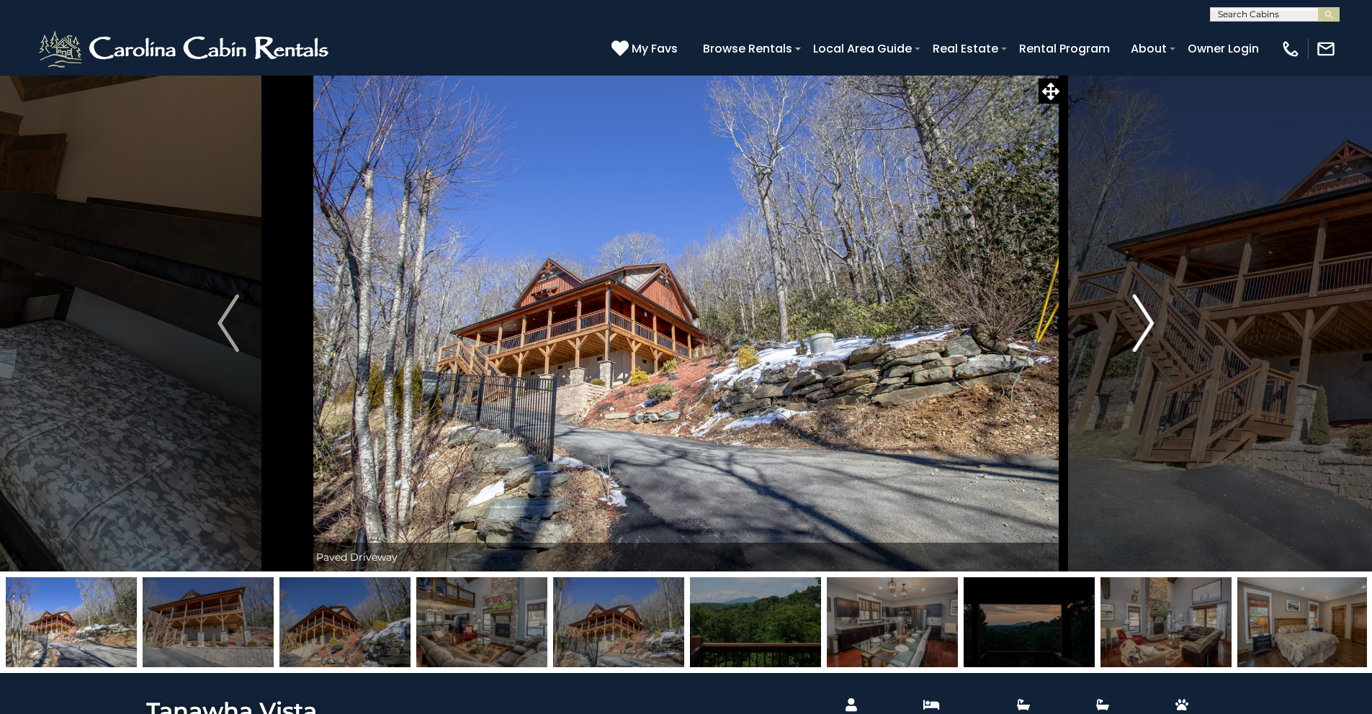
click at [1152, 320] on img "Next" at bounding box center [1144, 323] width 22 height 58
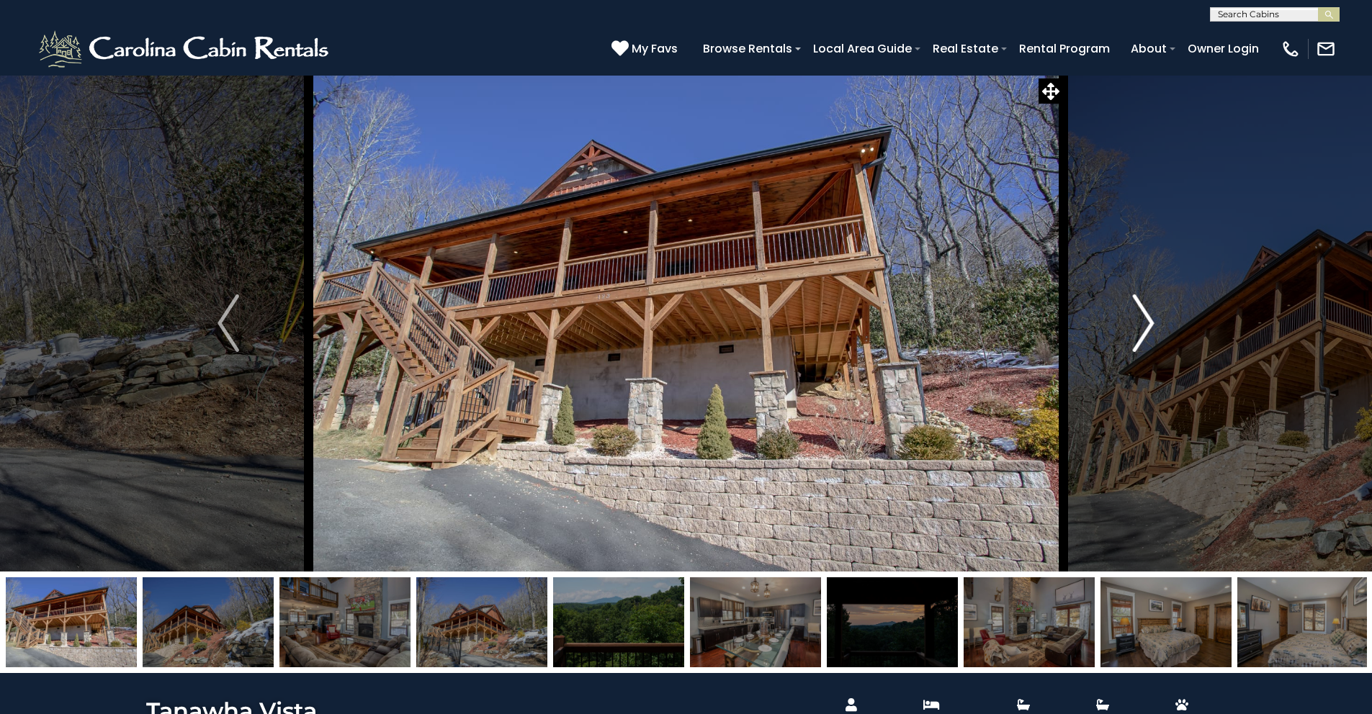
click at [1153, 321] on img "Next" at bounding box center [1144, 323] width 22 height 58
